Goal: Task Accomplishment & Management: Complete application form

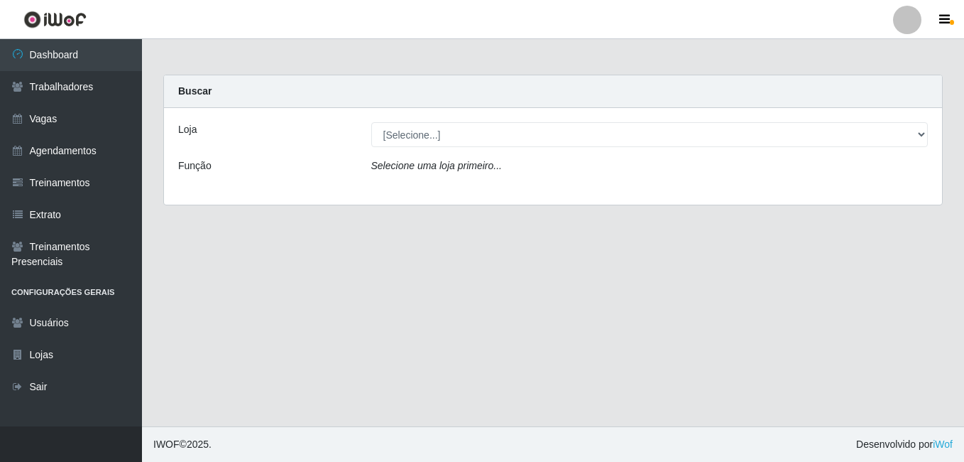
click at [896, 27] on div at bounding box center [907, 20] width 28 height 28
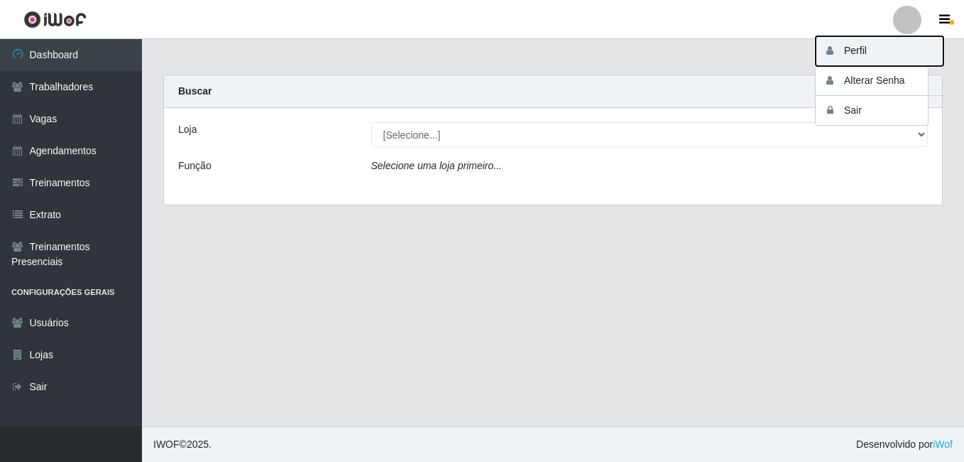
click at [879, 45] on button "Perfil" at bounding box center [880, 51] width 128 height 30
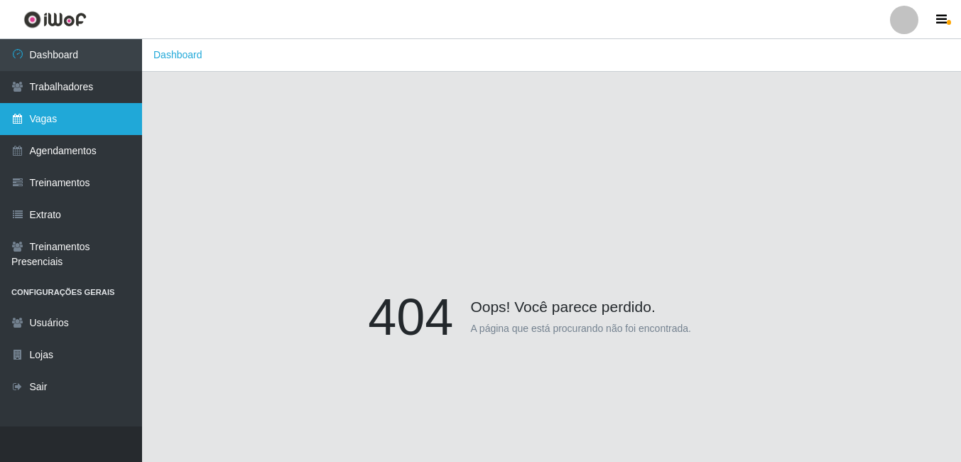
click at [104, 108] on link "Vagas" at bounding box center [71, 119] width 142 height 32
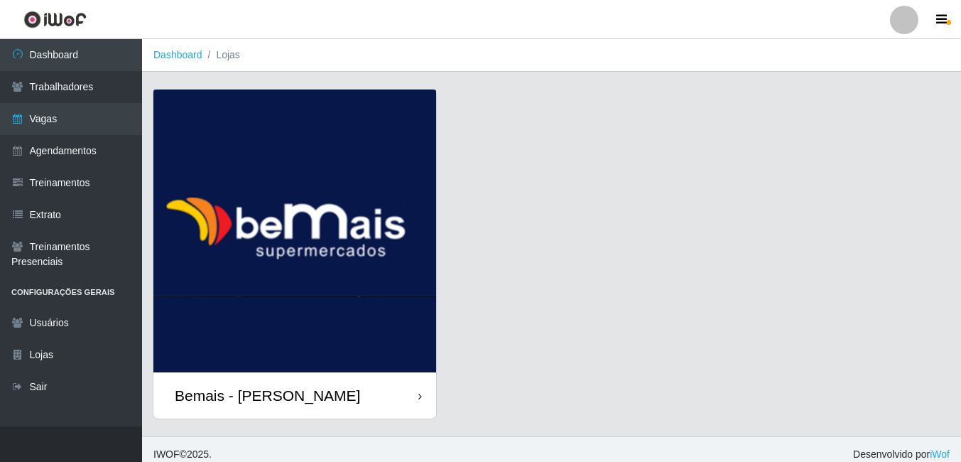
click at [369, 276] on img at bounding box center [294, 230] width 283 height 283
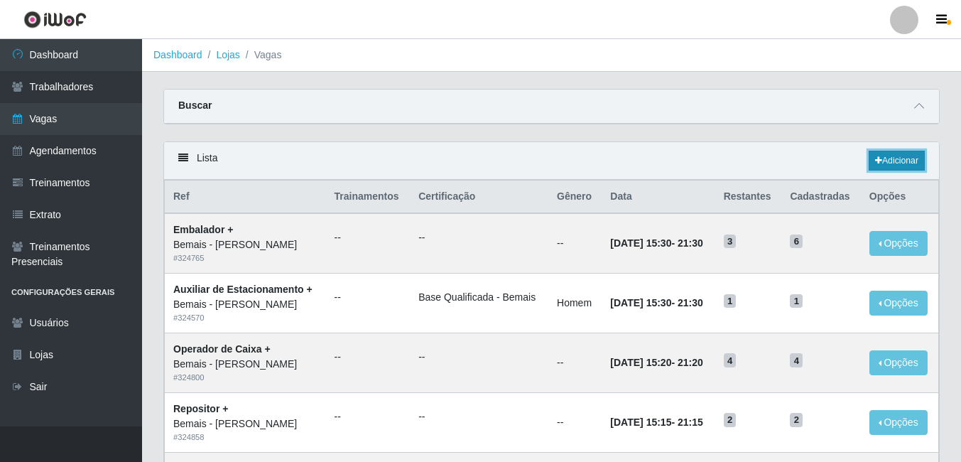
click at [885, 157] on link "Adicionar" at bounding box center [897, 161] width 56 height 20
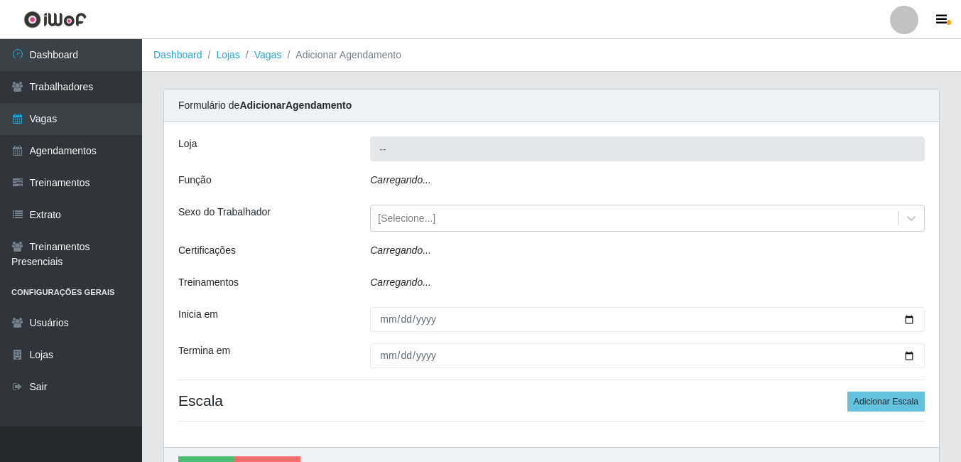
type input "Bemais - [PERSON_NAME]"
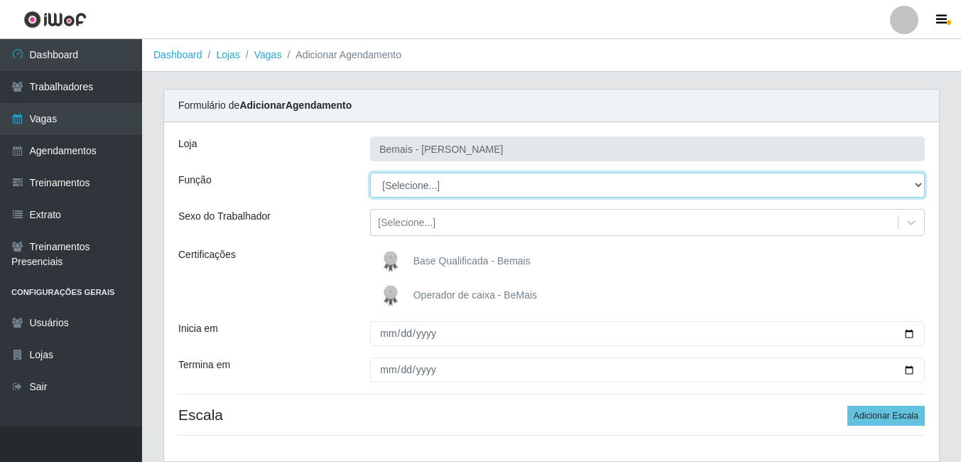
click at [397, 177] on select "[Selecione...] ASG ASG + ASG ++ Auxiliar de Depósito Auxiliar de Depósito + Aux…" at bounding box center [647, 185] width 555 height 25
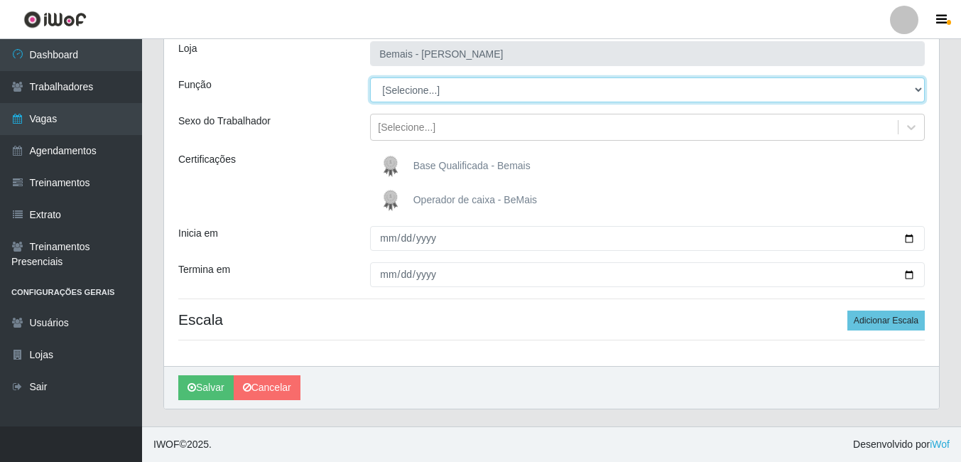
click at [483, 100] on select "[Selecione...] ASG ASG + ASG ++ Auxiliar de Depósito Auxiliar de Depósito + Aux…" at bounding box center [647, 89] width 555 height 25
select select "82"
click at [370, 77] on select "[Selecione...] ASG ASG + ASG ++ Auxiliar de Depósito Auxiliar de Depósito + Aux…" at bounding box center [647, 89] width 555 height 25
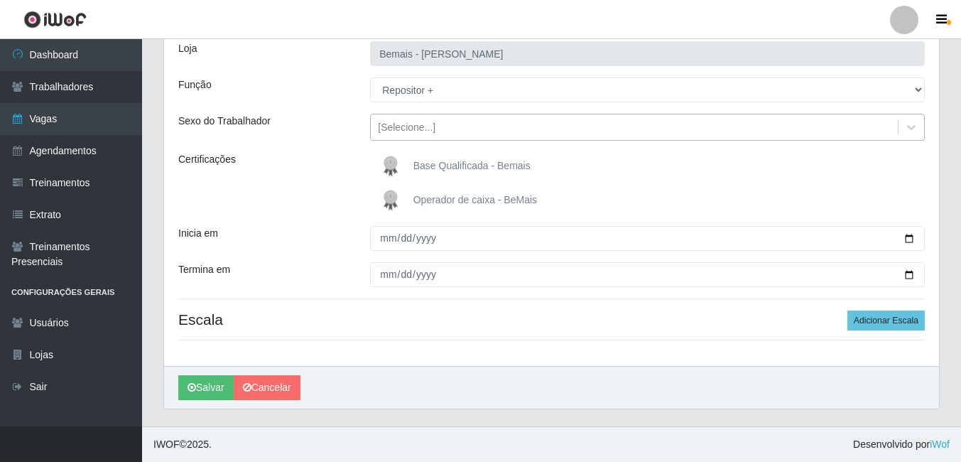
click at [399, 119] on div "[Selecione...]" at bounding box center [634, 127] width 527 height 23
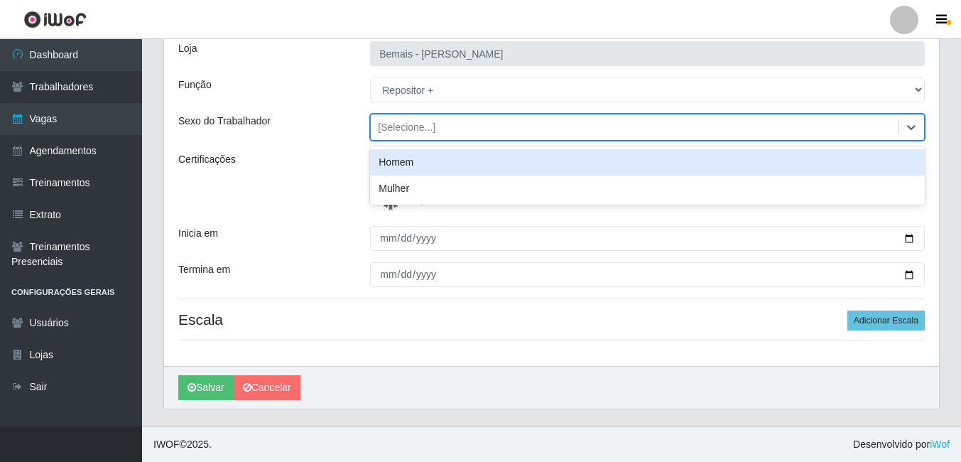
click at [403, 155] on div "Homem" at bounding box center [647, 162] width 555 height 26
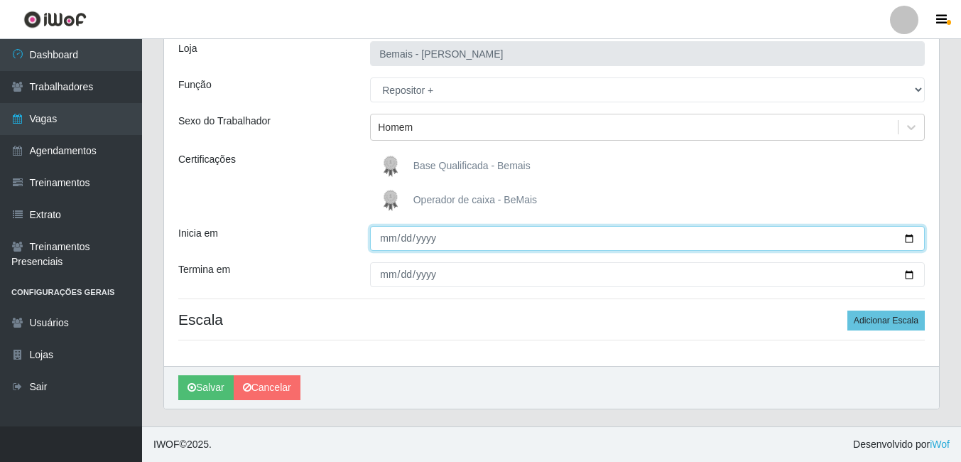
click at [385, 233] on input "Inicia em" at bounding box center [647, 238] width 555 height 25
type input "[DATE]"
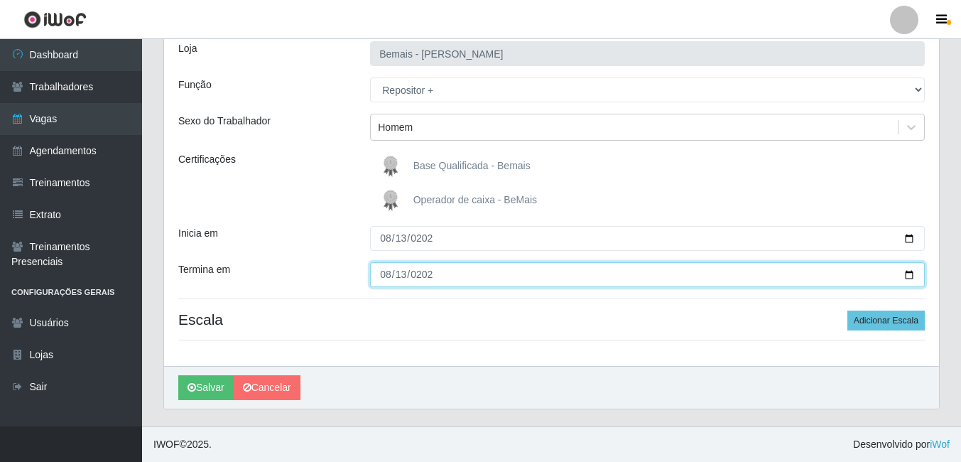
type input "[DATE]"
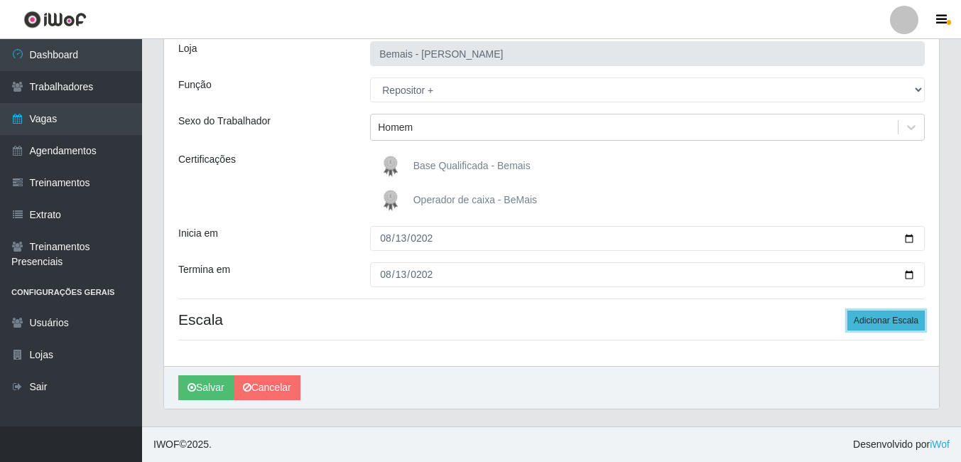
click at [892, 310] on button "Adicionar Escala" at bounding box center [885, 320] width 77 height 20
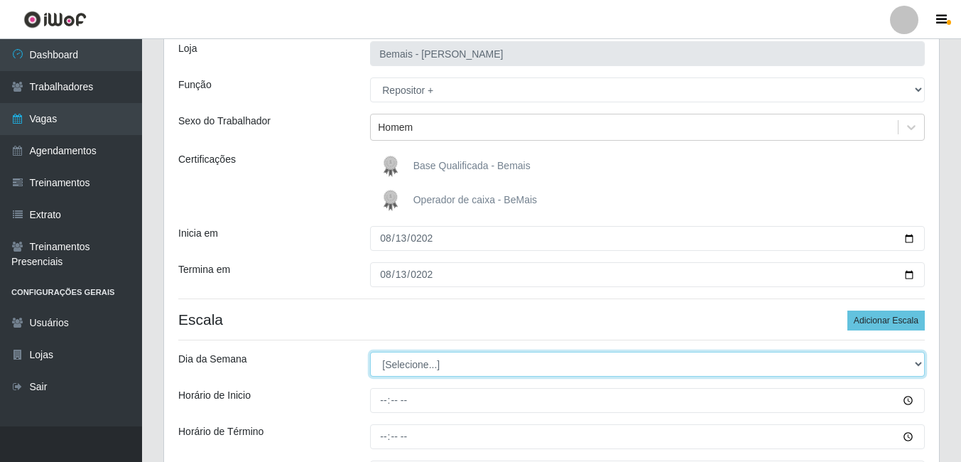
click at [546, 358] on select "[Selecione...] Segunda Terça Quarta Quinta Sexta Sábado Domingo" at bounding box center [647, 364] width 555 height 25
select select "3"
click at [370, 352] on select "[Selecione...] Segunda Terça Quarta Quinta Sexta Sábado Domingo" at bounding box center [647, 364] width 555 height 25
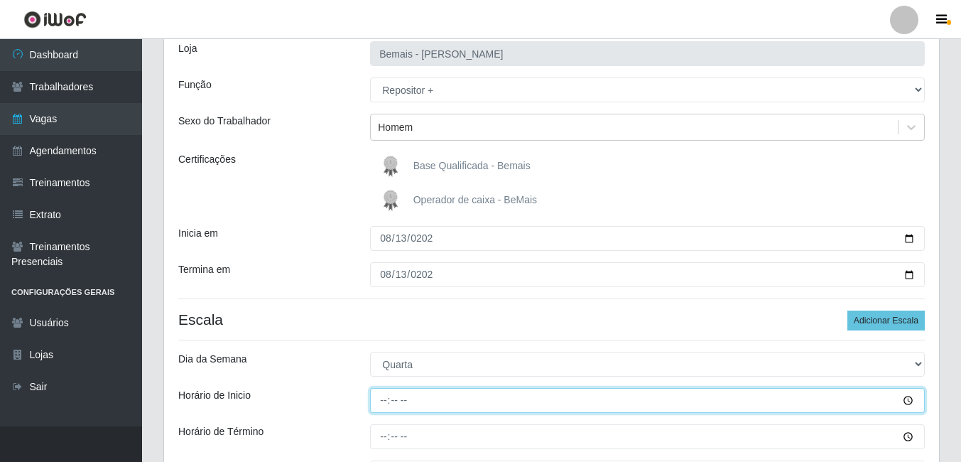
click at [403, 391] on input "Horário de Inicio" at bounding box center [647, 400] width 555 height 25
type input "16:00"
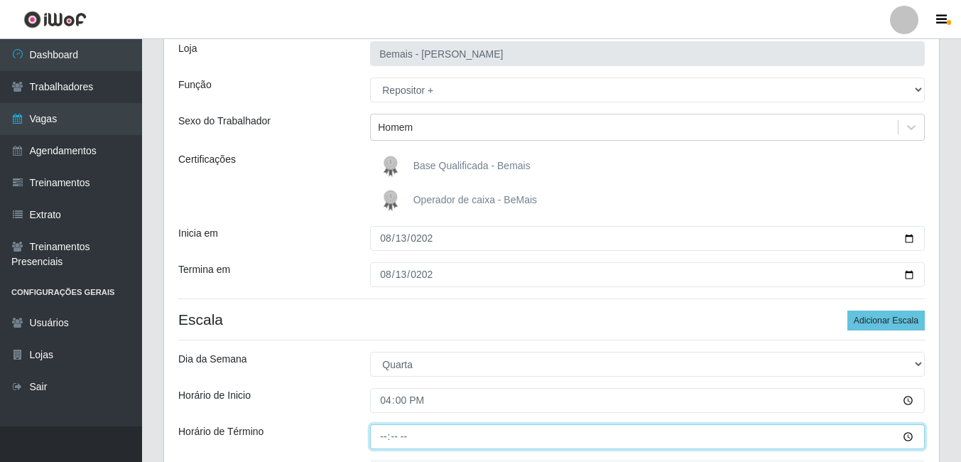
type input "22:00"
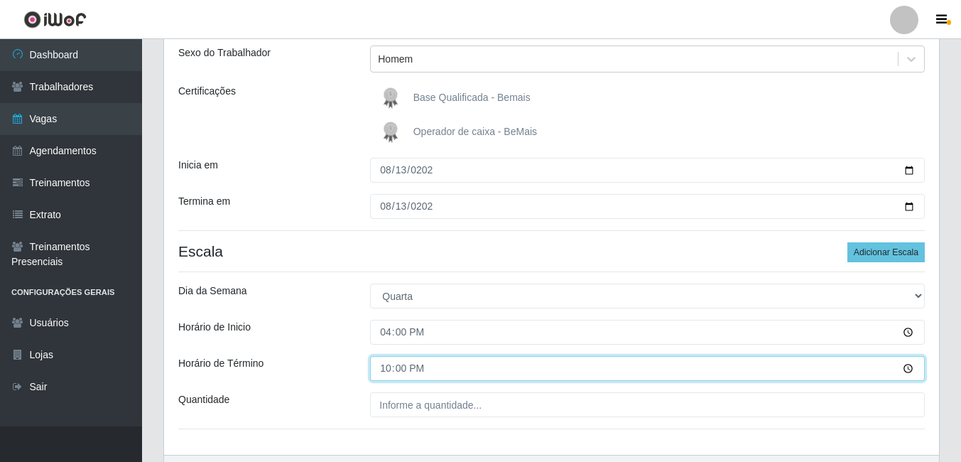
scroll to position [252, 0]
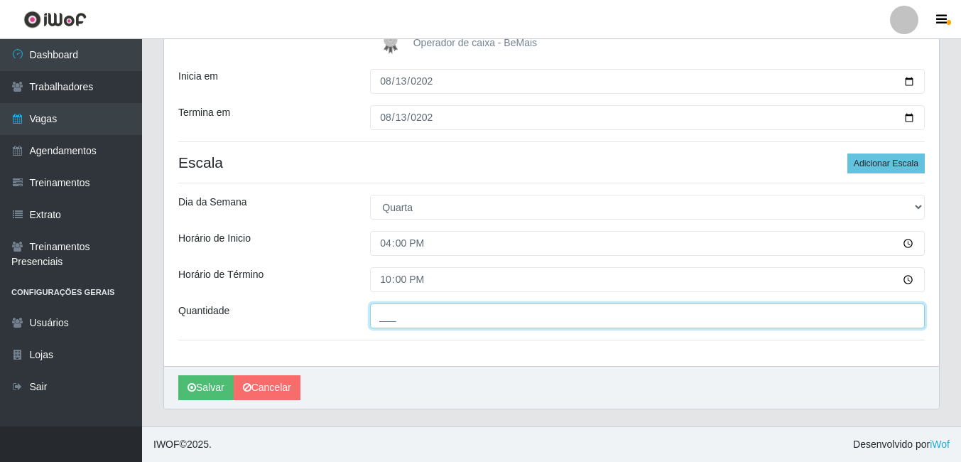
click at [402, 308] on input "___" at bounding box center [647, 315] width 555 height 25
type input "1__"
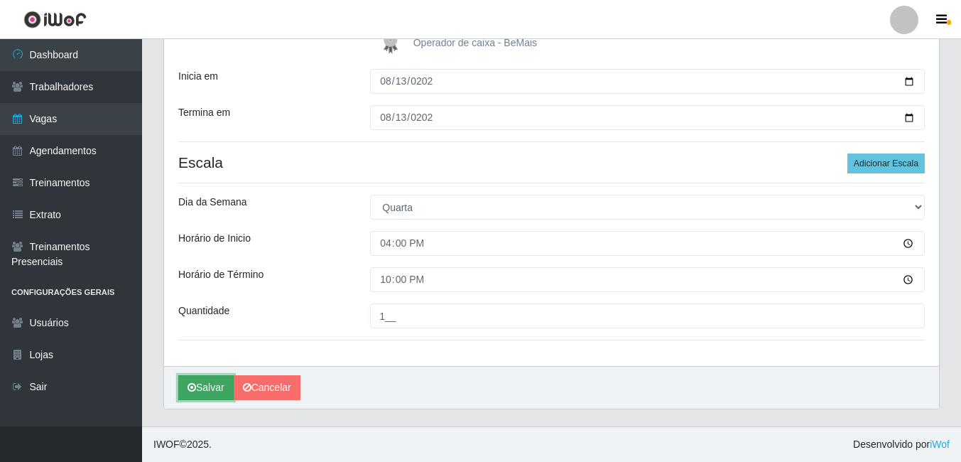
click at [183, 381] on button "Salvar" at bounding box center [205, 387] width 55 height 25
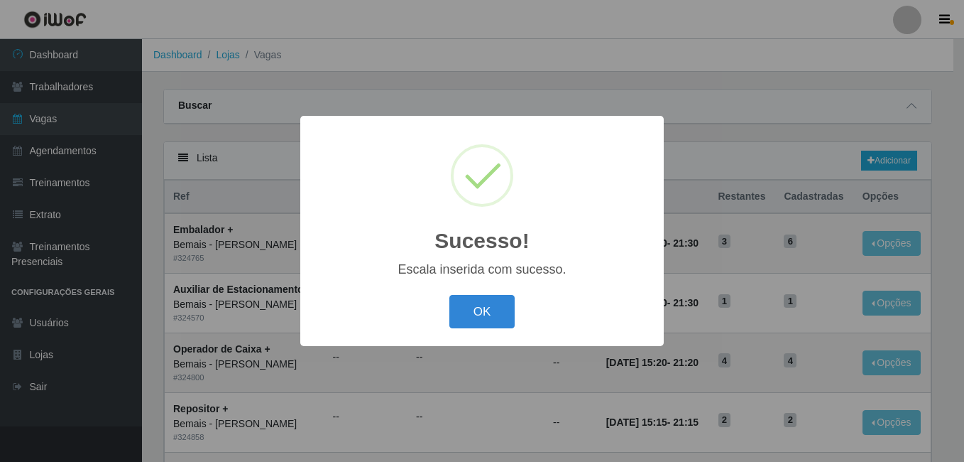
click at [450, 295] on button "OK" at bounding box center [483, 311] width 66 height 33
